Goal: Check status: Check status

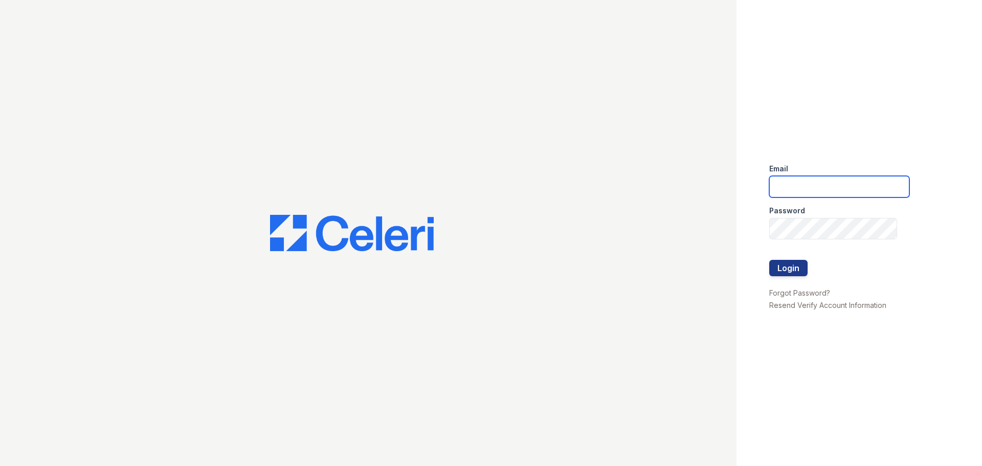
click at [824, 181] on input "email" at bounding box center [839, 186] width 140 height 21
type input "[EMAIL_ADDRESS][DOMAIN_NAME]"
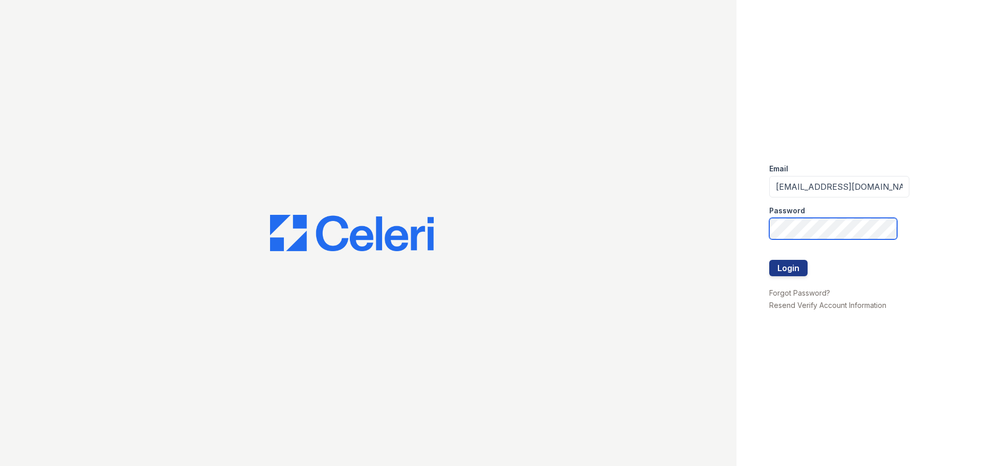
click at [769, 260] on button "Login" at bounding box center [788, 268] width 38 height 16
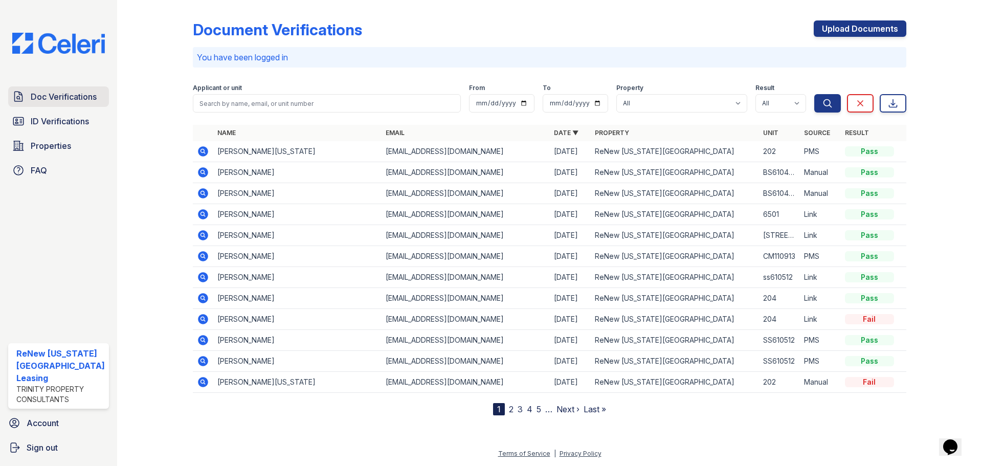
click at [65, 100] on span "Doc Verifications" at bounding box center [64, 97] width 66 height 12
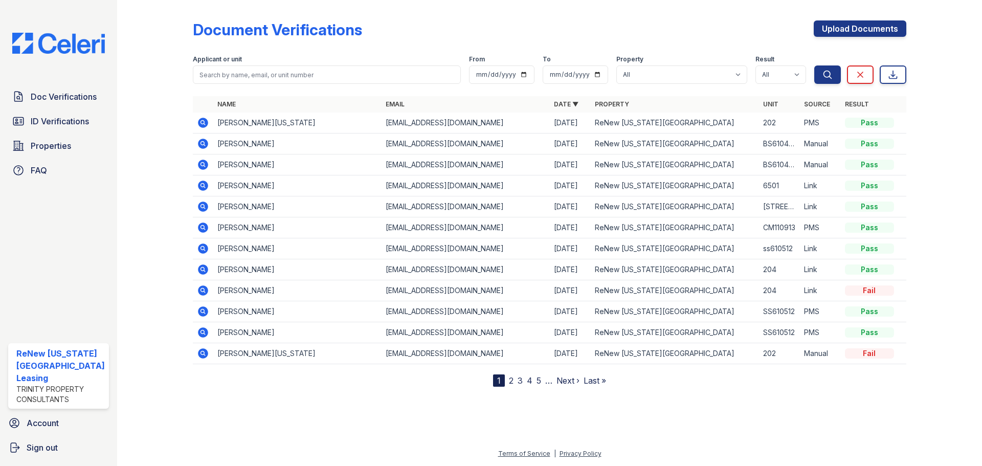
click at [201, 143] on icon at bounding box center [202, 143] width 3 height 3
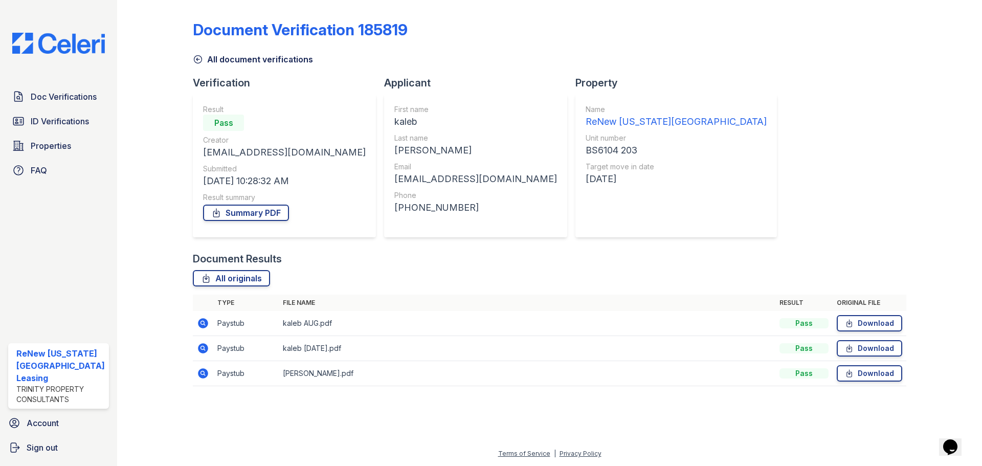
click at [200, 320] on icon at bounding box center [203, 323] width 10 height 10
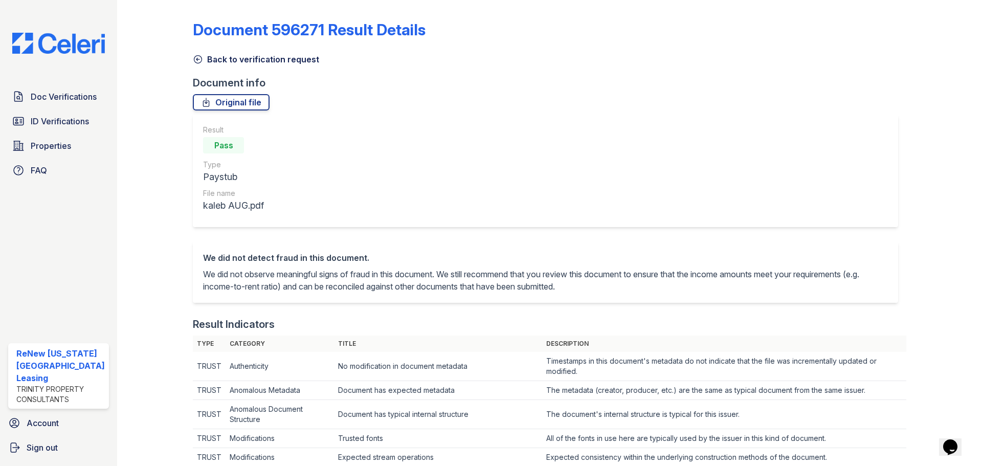
click at [197, 59] on icon at bounding box center [198, 59] width 10 height 10
